Goal: Use online tool/utility: Utilize a website feature to perform a specific function

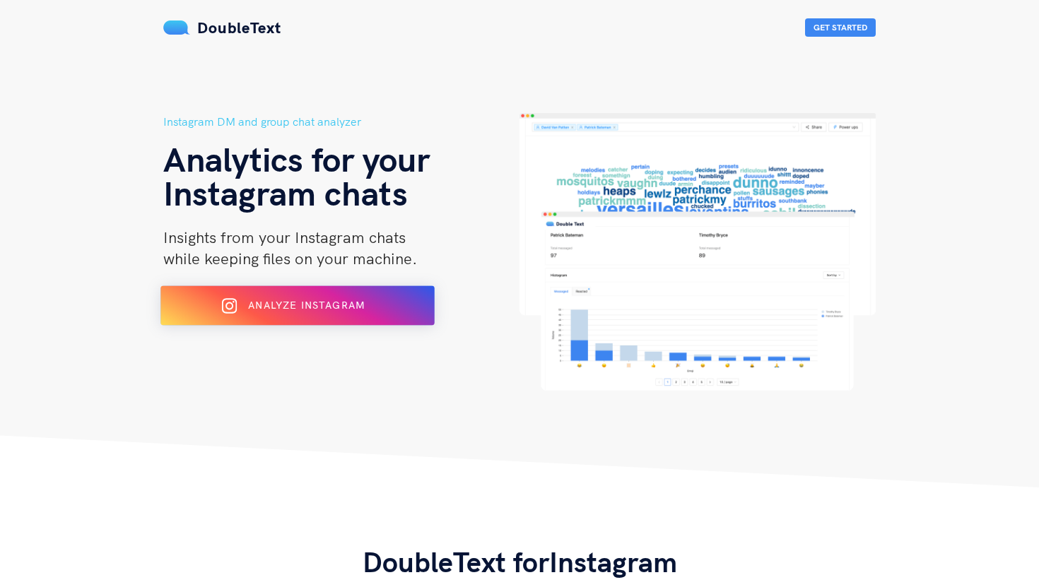
click at [389, 295] on div "Analyze Instagram" at bounding box center [297, 306] width 223 height 23
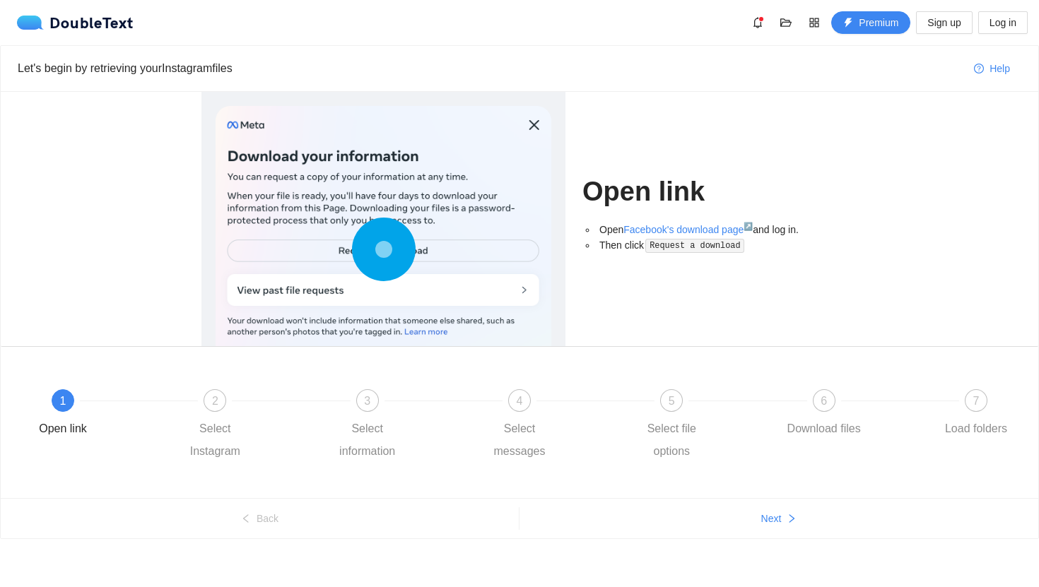
click at [794, 533] on ul "Back Next" at bounding box center [519, 518] width 1037 height 40
click at [780, 520] on span "Next" at bounding box center [771, 519] width 20 height 16
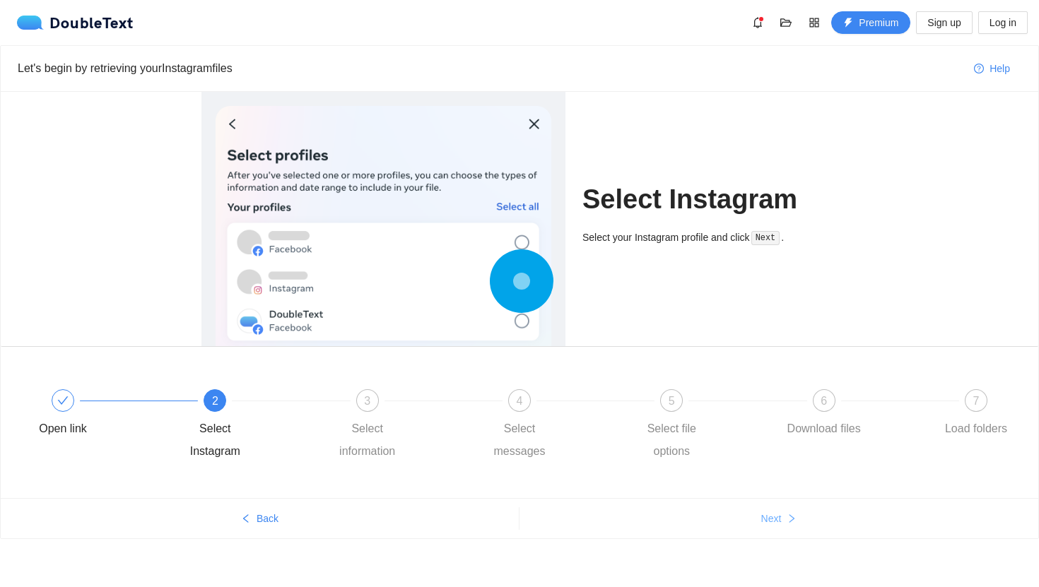
click at [780, 519] on span "Next" at bounding box center [771, 519] width 20 height 16
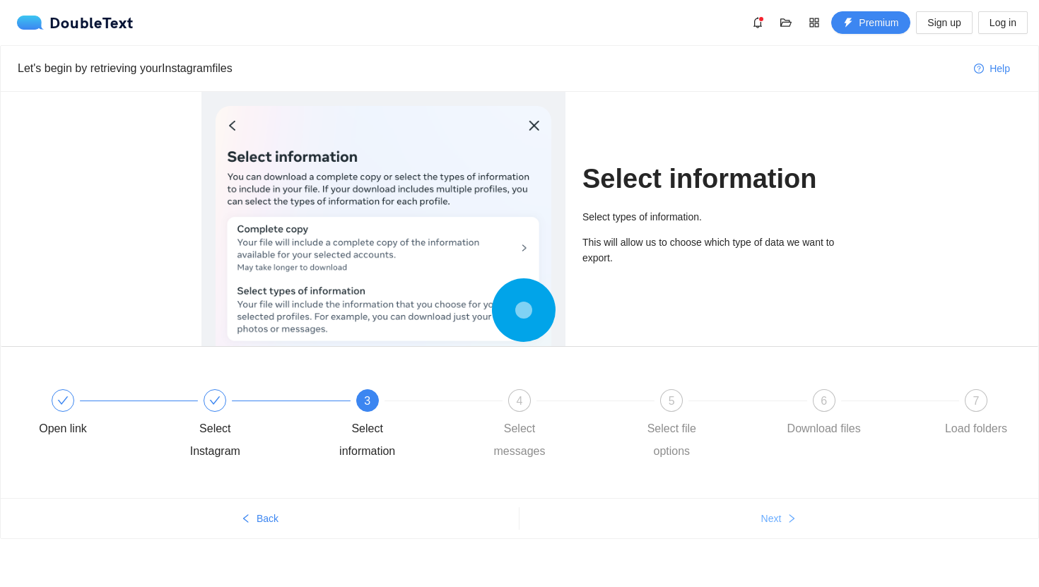
click at [783, 519] on button "Next" at bounding box center [778, 518] width 519 height 23
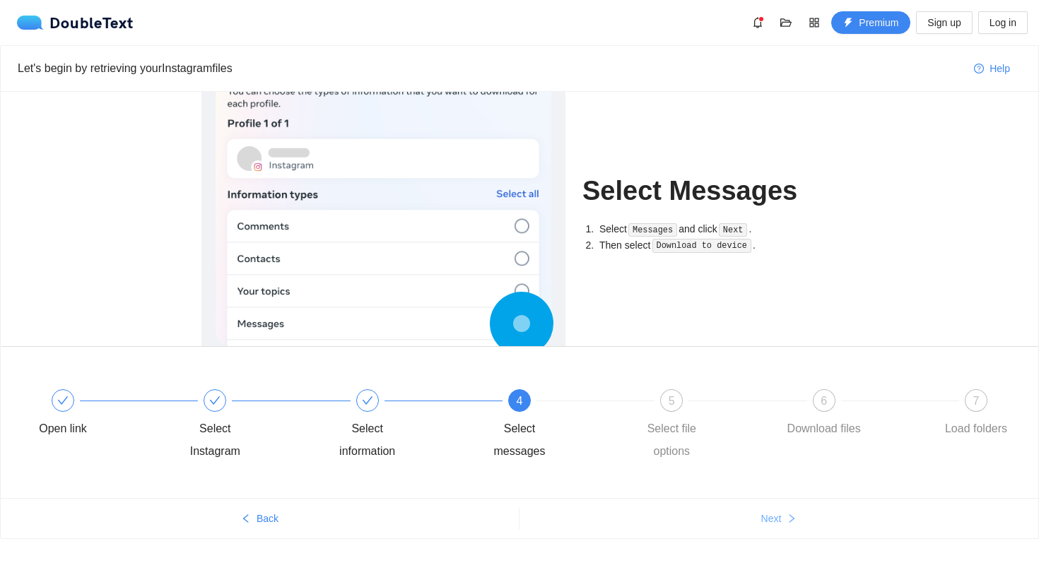
click at [783, 519] on button "Next" at bounding box center [778, 518] width 519 height 23
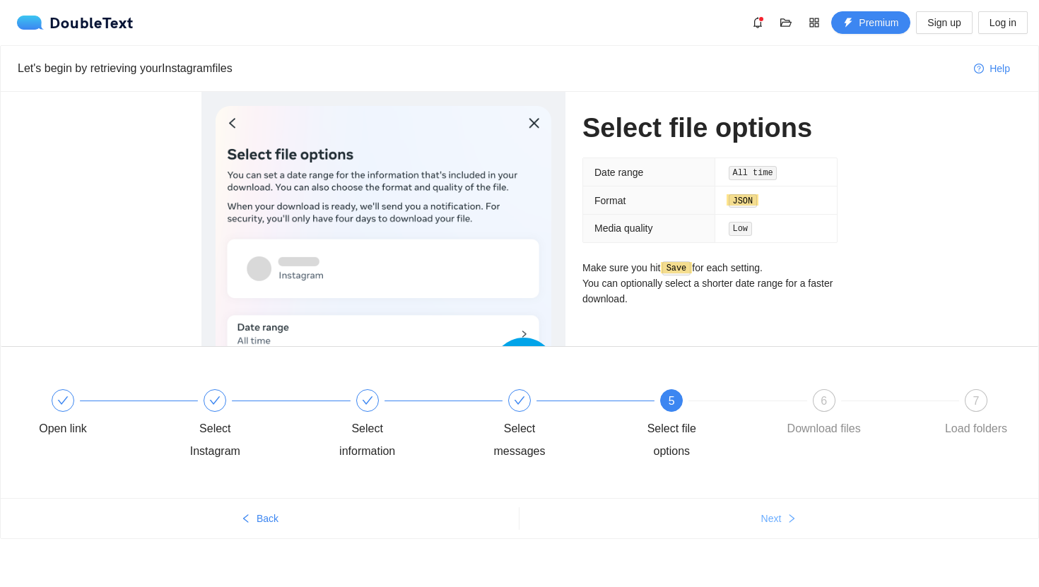
click at [787, 518] on icon "right" at bounding box center [792, 519] width 10 height 10
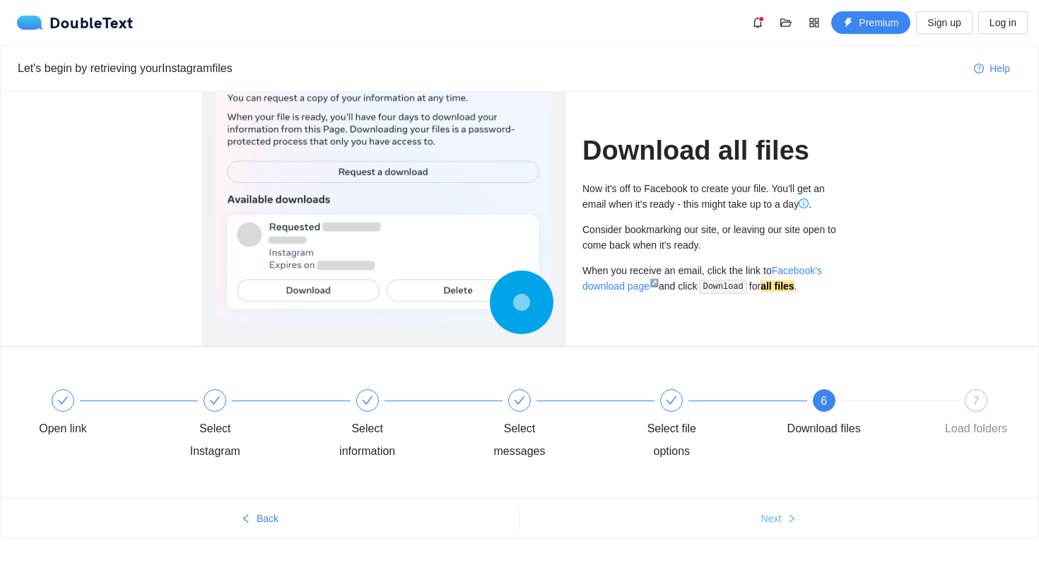
click at [787, 518] on icon "right" at bounding box center [792, 519] width 10 height 10
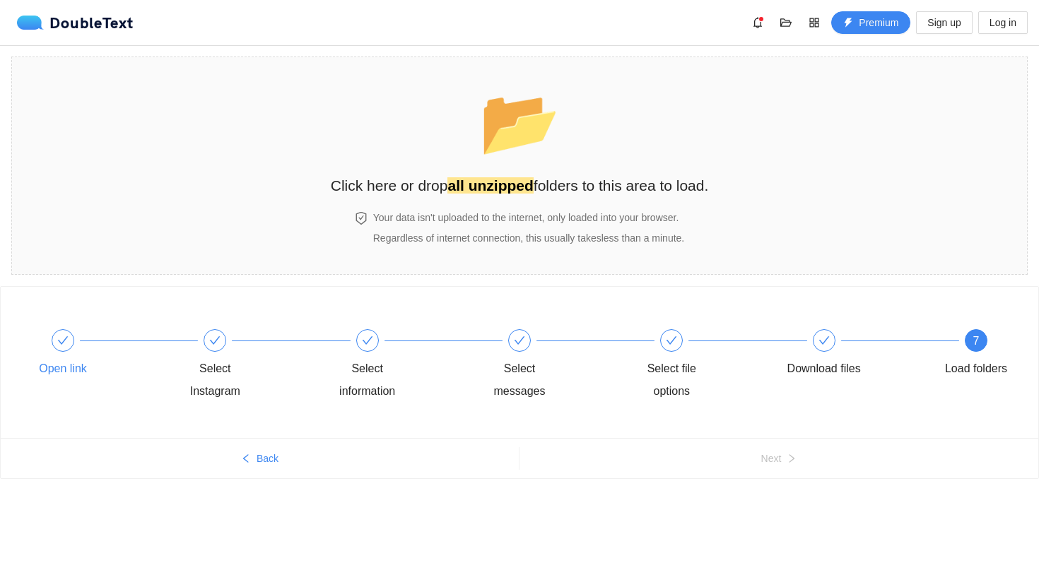
click at [59, 341] on icon "check" at bounding box center [62, 340] width 11 height 11
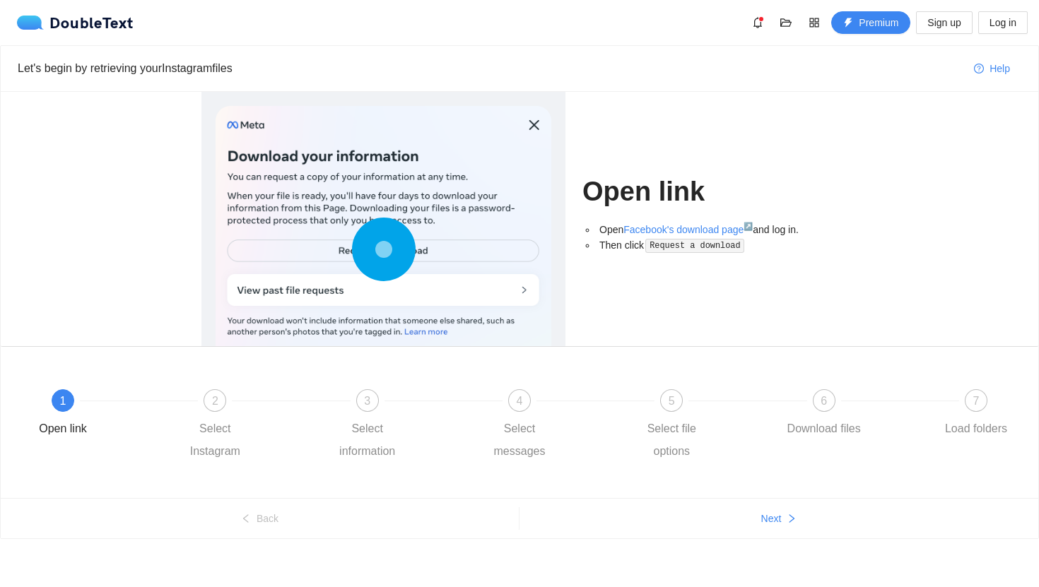
scroll to position [6, 0]
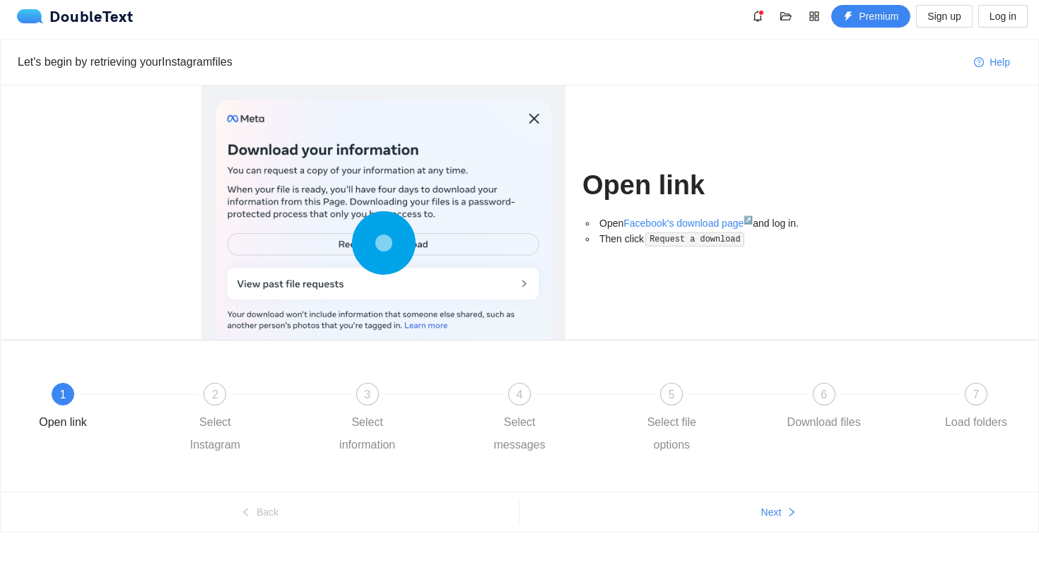
click at [784, 500] on ul "Back Next" at bounding box center [519, 512] width 1037 height 40
click at [784, 501] on button "Next" at bounding box center [778, 512] width 519 height 23
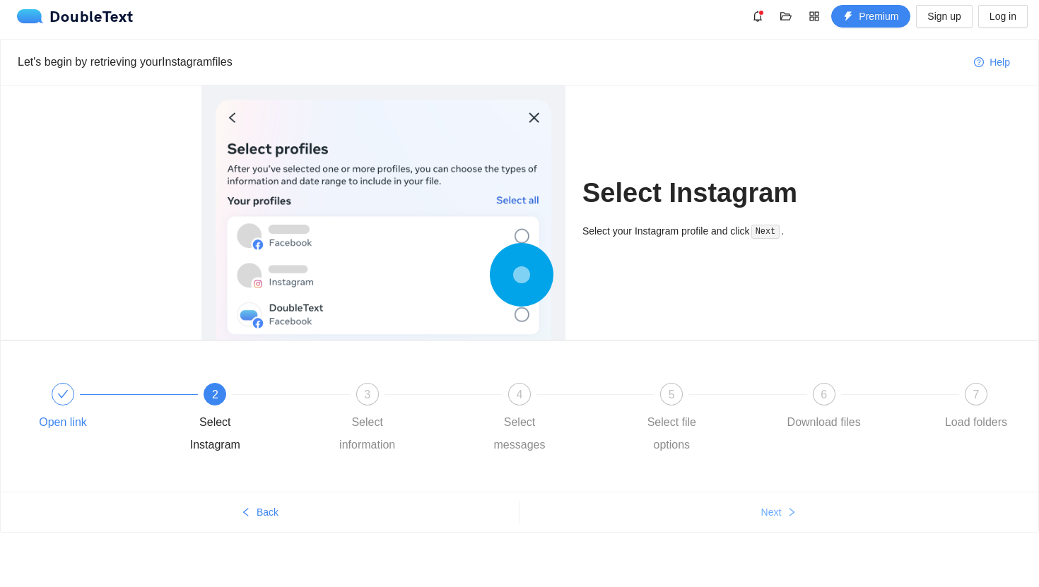
click at [783, 507] on button "Next" at bounding box center [778, 512] width 519 height 23
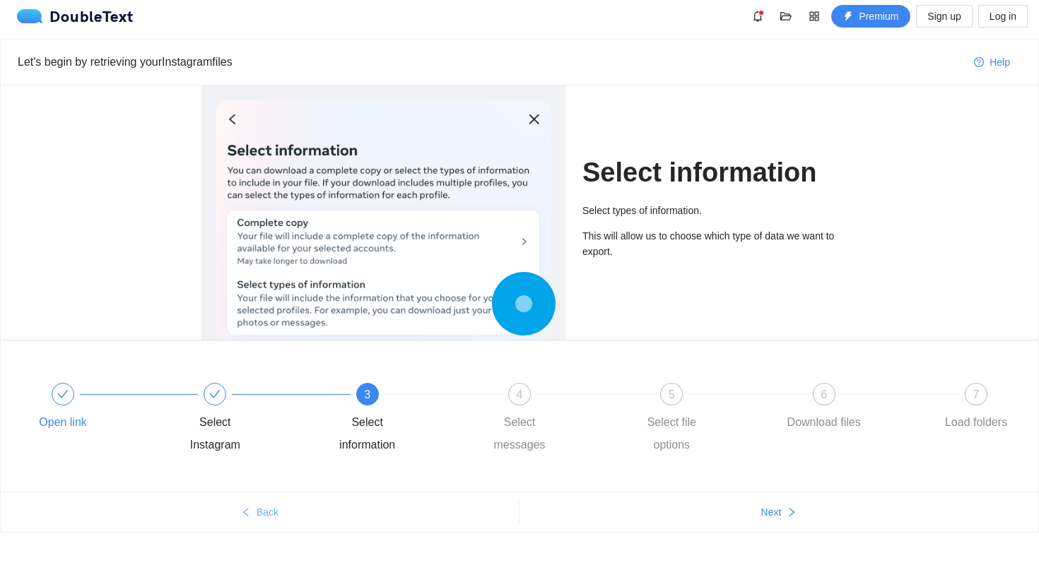
click at [276, 505] on span "Back" at bounding box center [268, 513] width 22 height 16
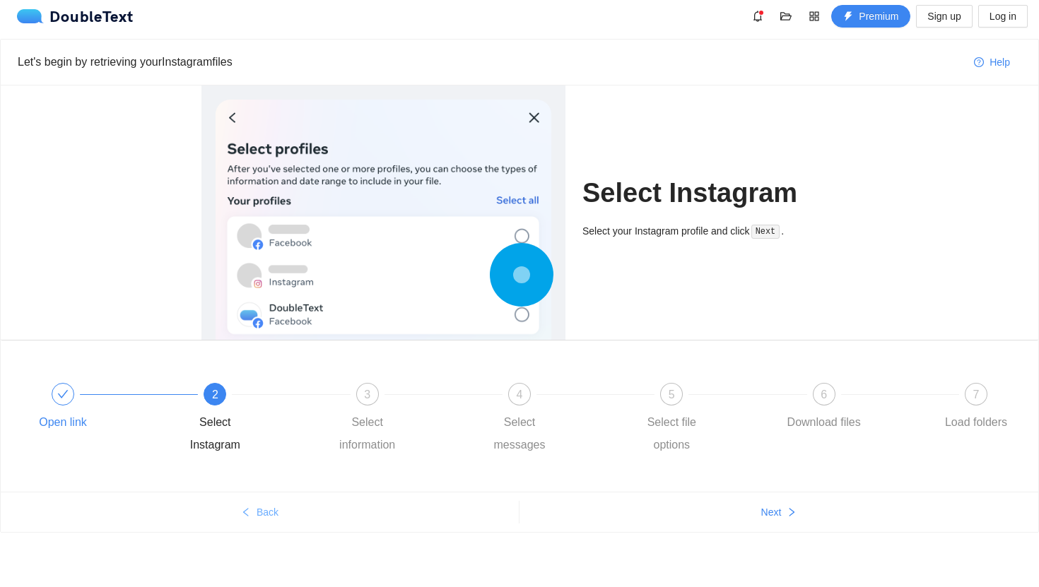
click at [276, 505] on span "Back" at bounding box center [268, 513] width 22 height 16
